Goal: Information Seeking & Learning: Check status

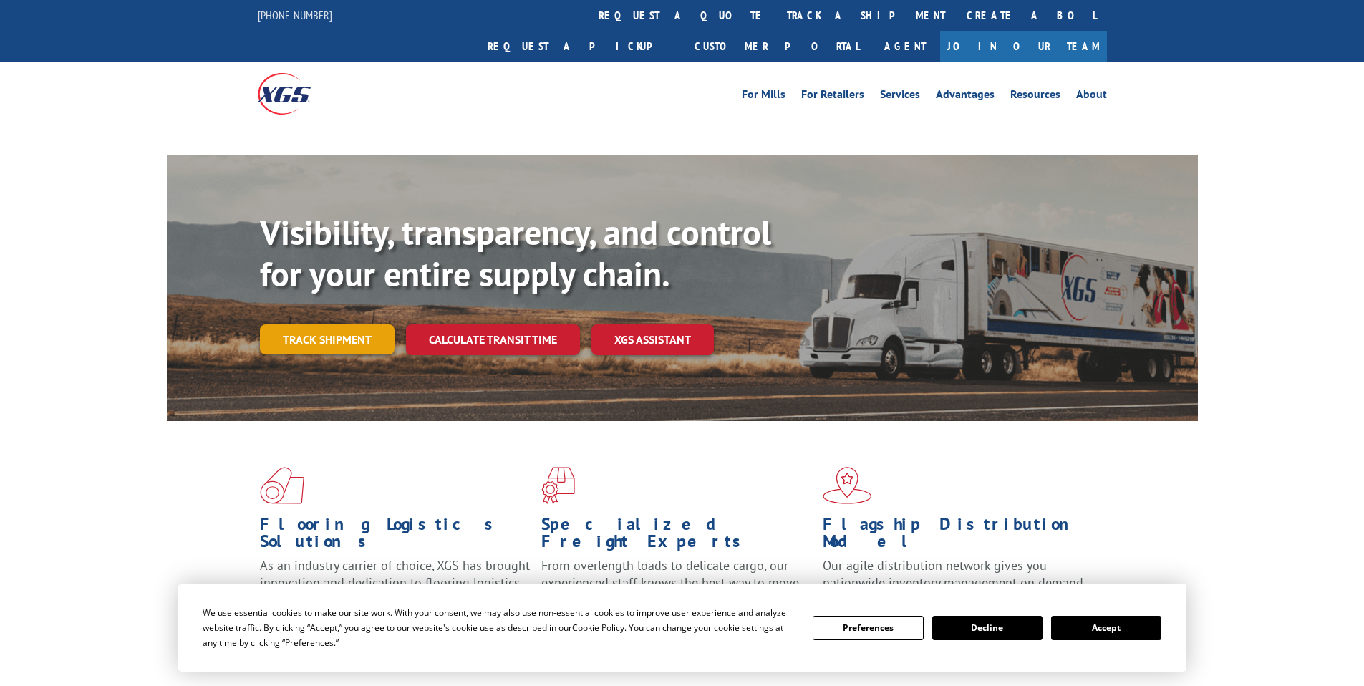
click at [356, 324] on link "Track shipment" at bounding box center [327, 339] width 135 height 30
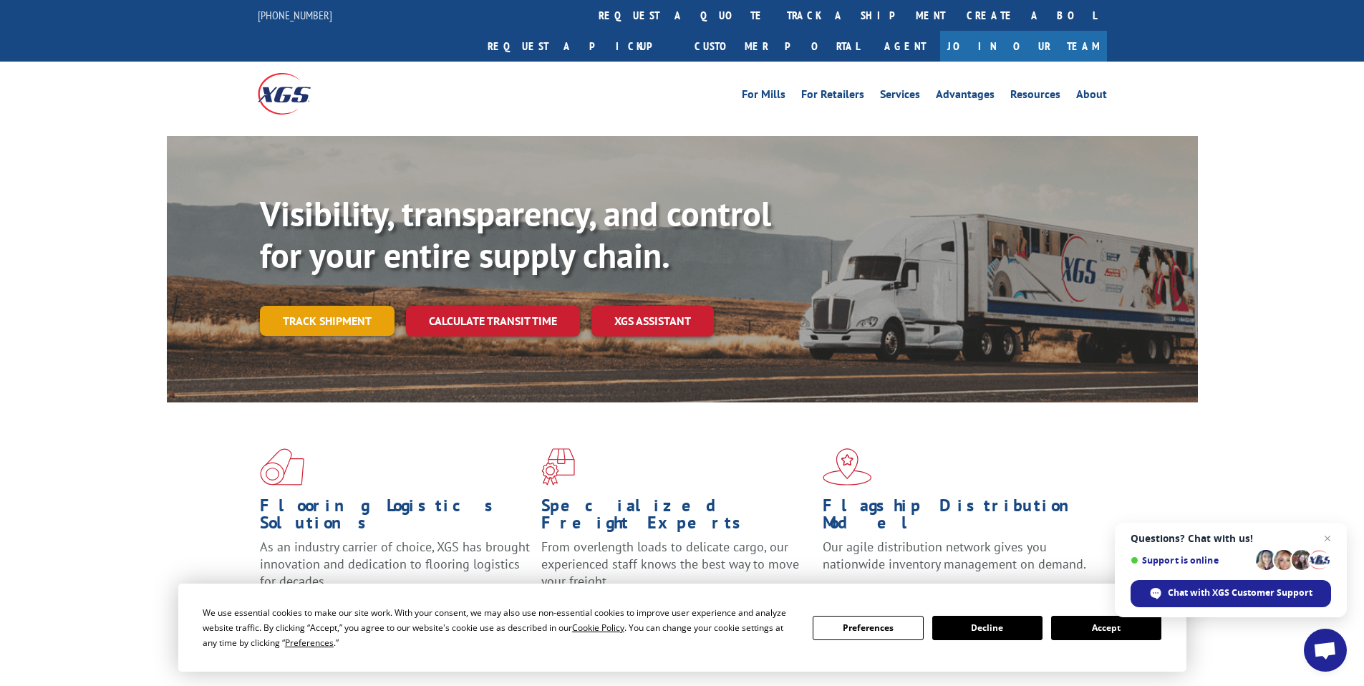
click at [355, 306] on link "Track shipment" at bounding box center [327, 321] width 135 height 30
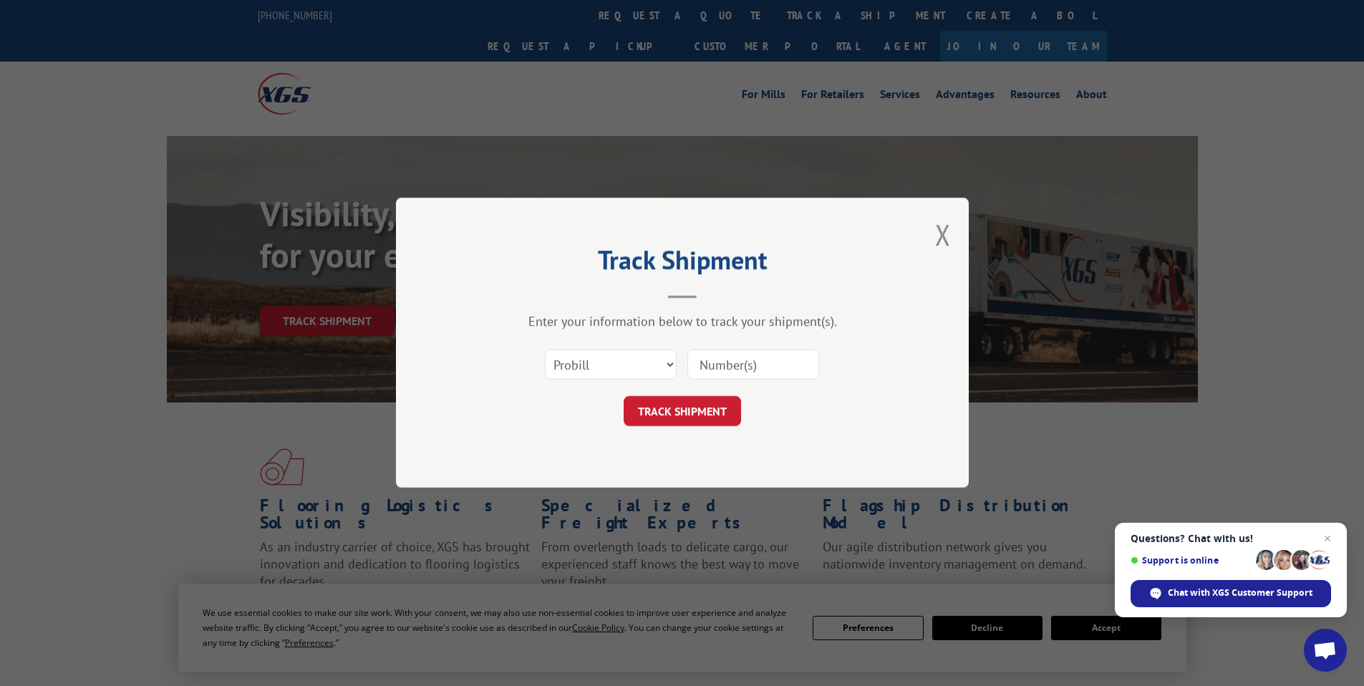
click at [751, 373] on input at bounding box center [754, 365] width 132 height 30
paste input "363005"
type input "363005"
click at [600, 360] on select "Select category... Probill BOL PO" at bounding box center [611, 365] width 132 height 30
select select "bol"
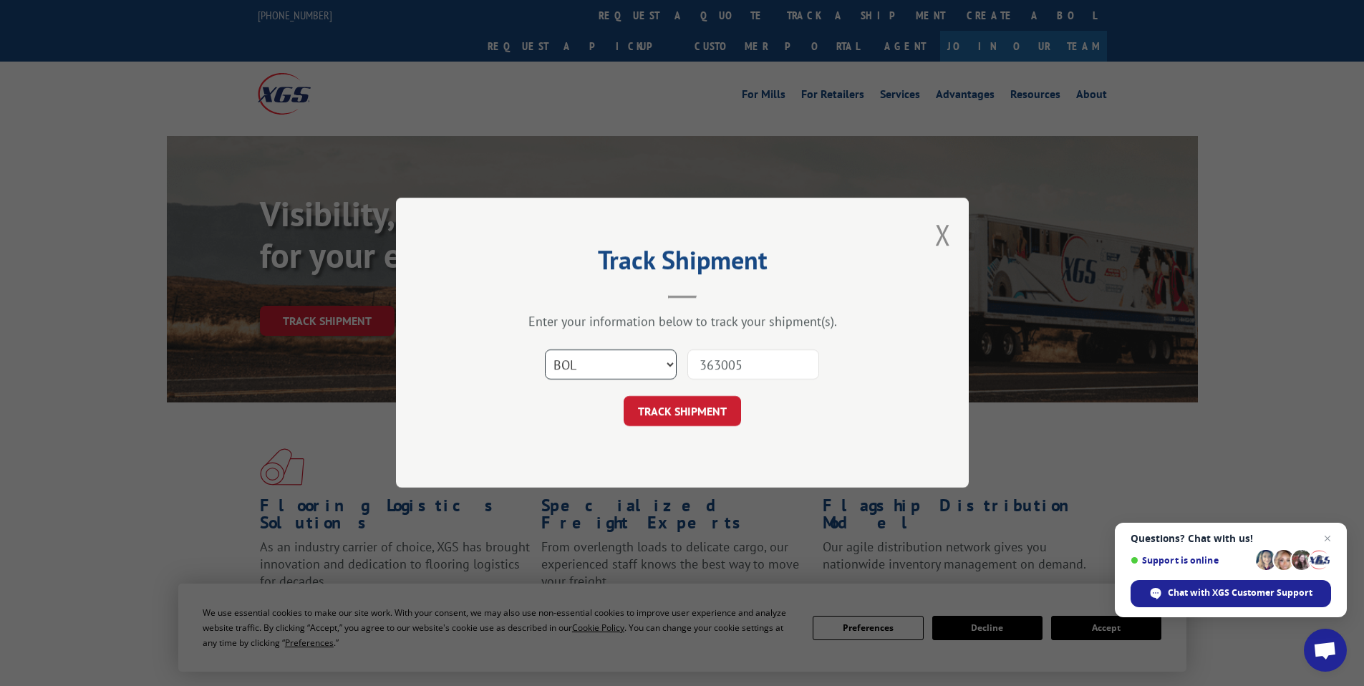
click at [545, 350] on select "Select category... Probill BOL PO" at bounding box center [611, 365] width 132 height 30
click at [669, 421] on button "TRACK SHIPMENT" at bounding box center [682, 412] width 117 height 30
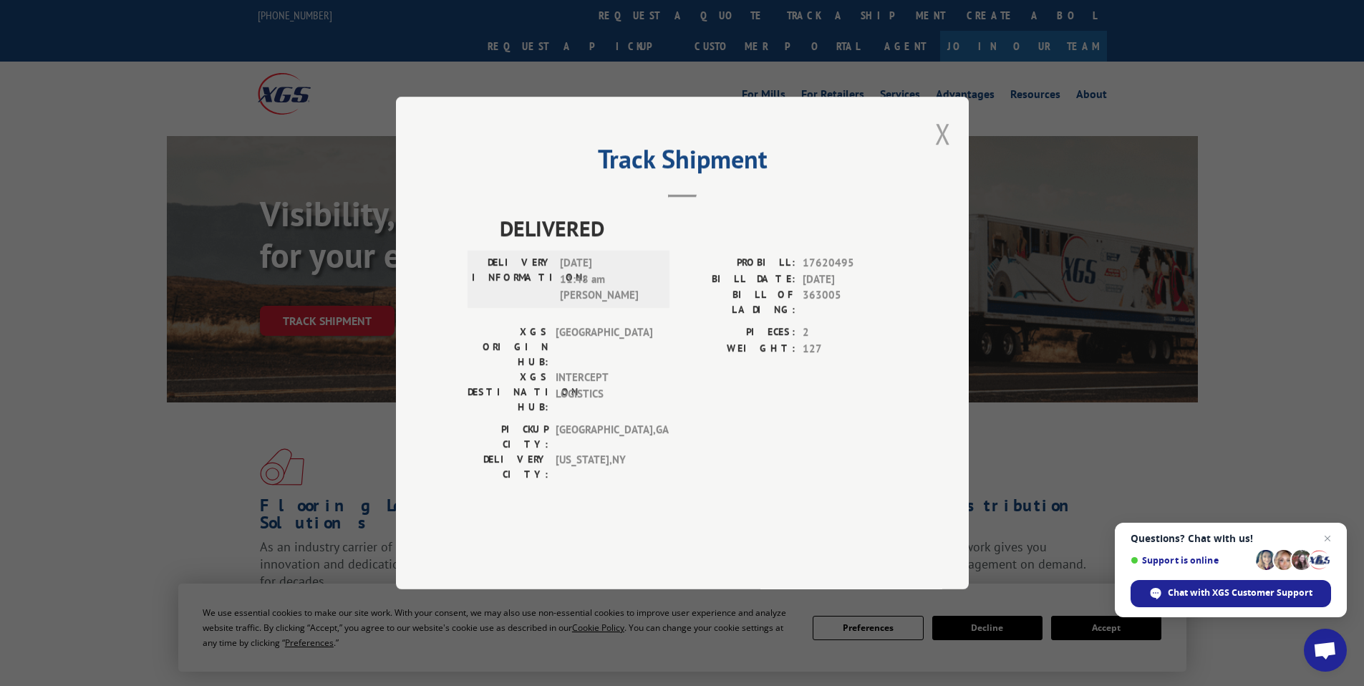
click at [950, 153] on button "Close modal" at bounding box center [943, 134] width 16 height 38
